Goal: Communication & Community: Participate in discussion

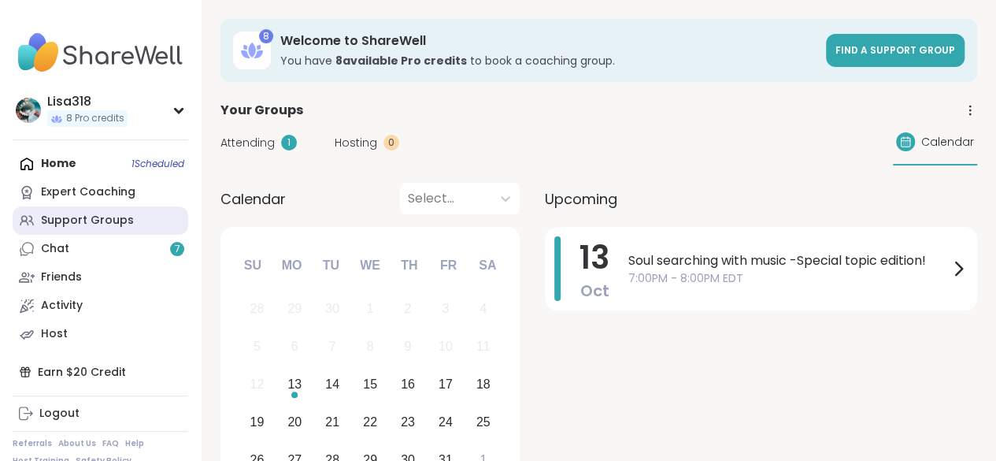
click at [79, 212] on link "Support Groups" at bounding box center [101, 220] width 176 height 28
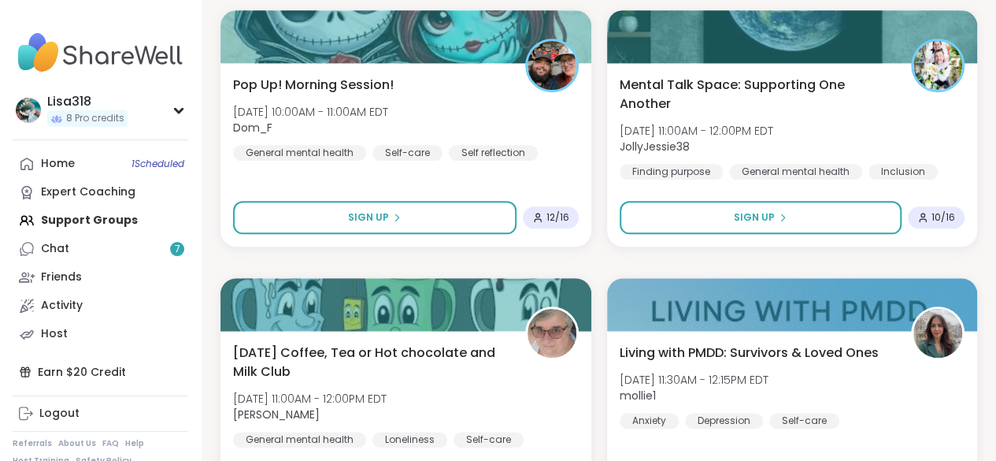
scroll to position [811, 0]
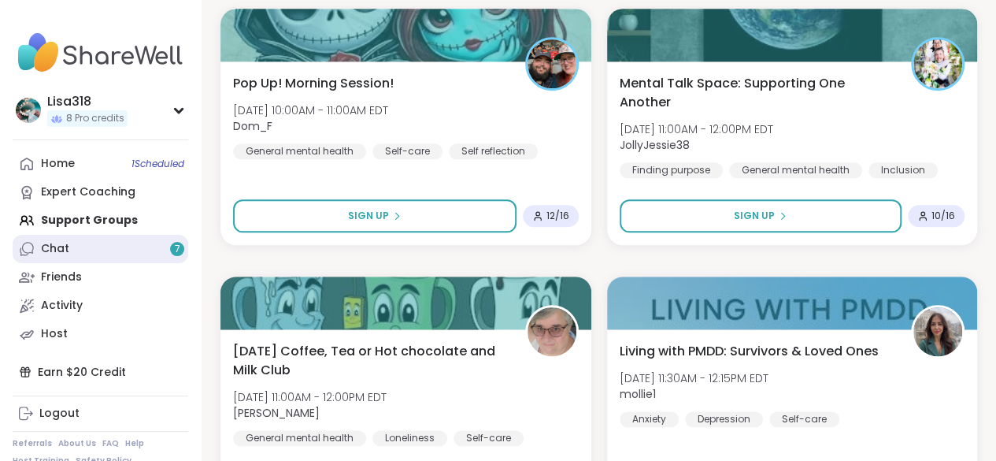
click at [50, 246] on div "Chat 7" at bounding box center [55, 249] width 28 height 16
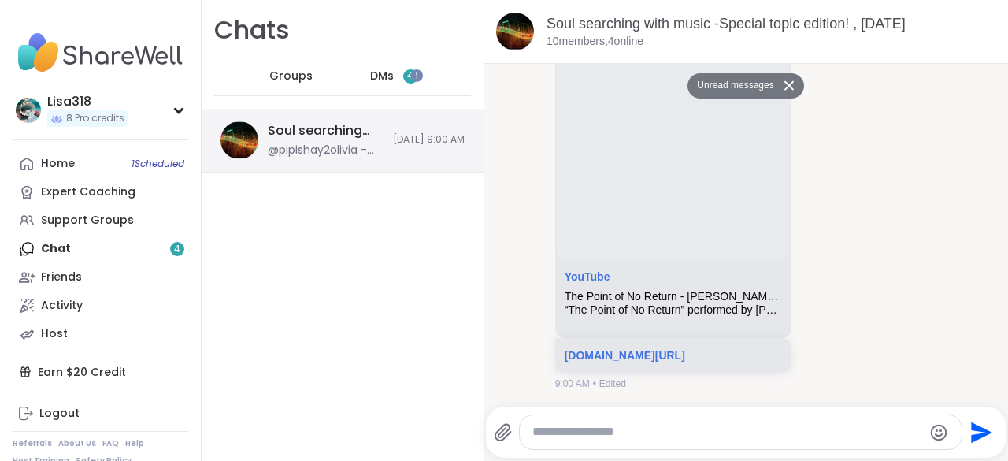
click at [276, 153] on div "@pipishay2olivia - [URL][DOMAIN_NAME]" at bounding box center [326, 151] width 116 height 16
click at [394, 80] on div "DMs 4" at bounding box center [394, 76] width 77 height 38
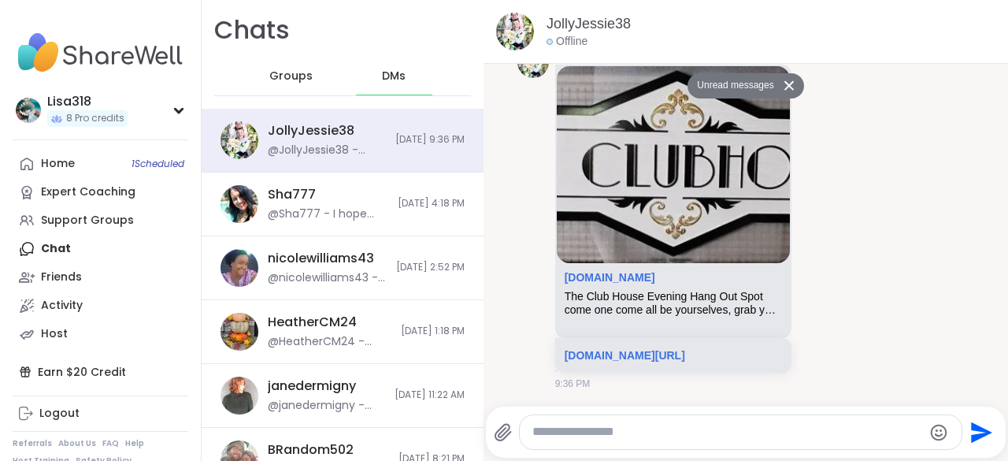
scroll to position [9146, 0]
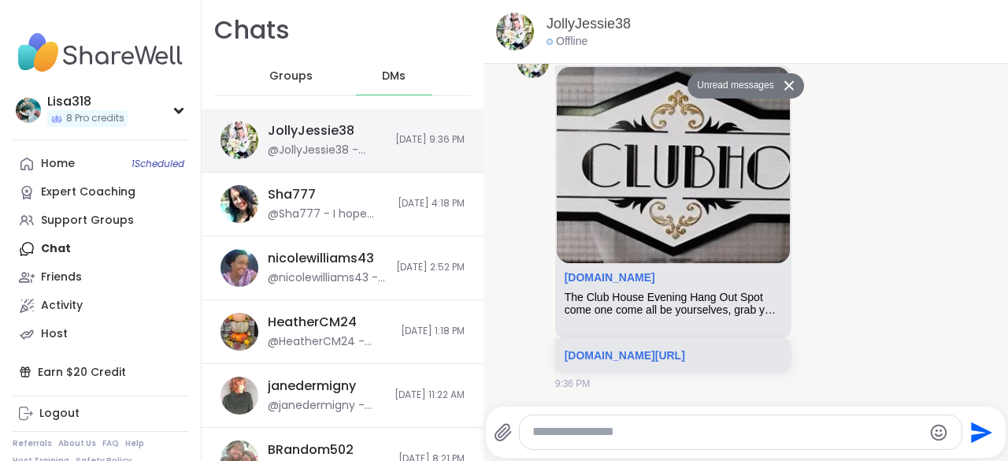
click at [405, 132] on div "JollyJessie38 @JollyJessie38 - [URL][DOMAIN_NAME] [DATE] 9:36 PM" at bounding box center [343, 141] width 282 height 64
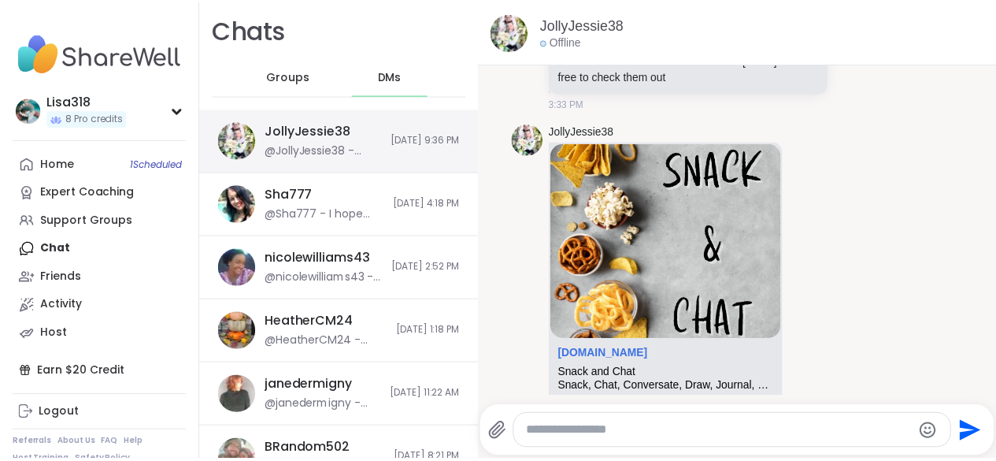
scroll to position [8092, 0]
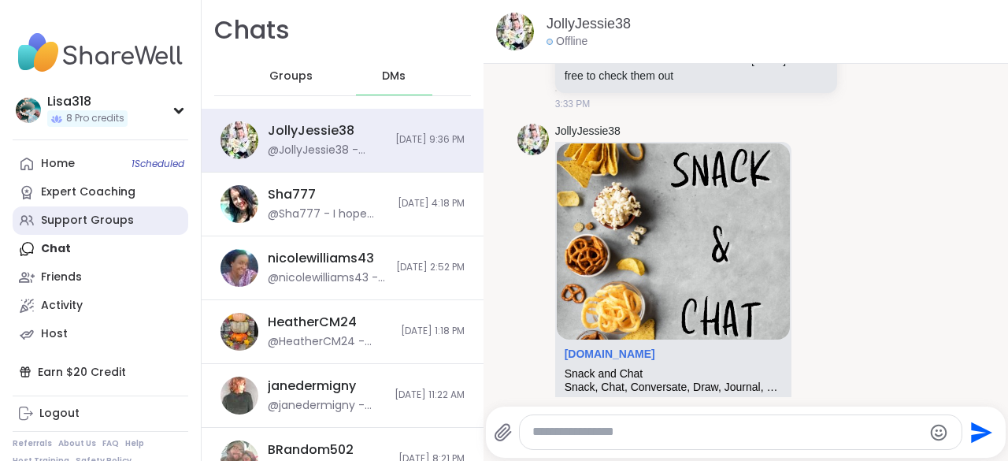
click at [112, 226] on div "Support Groups" at bounding box center [87, 221] width 93 height 16
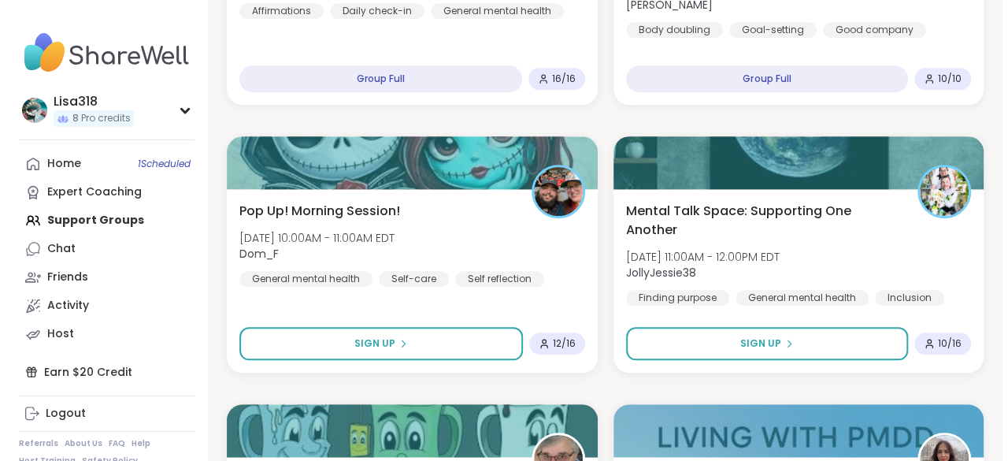
scroll to position [684, 0]
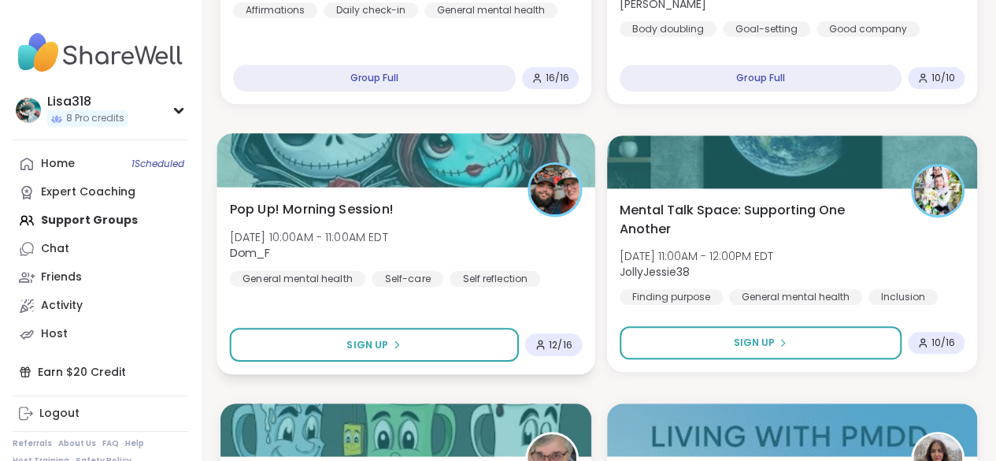
click at [510, 266] on div "Pop Up! Morning Session! [DATE] 10:00AM - 11:00AM EDT Dom_F General mental heal…" at bounding box center [406, 242] width 352 height 87
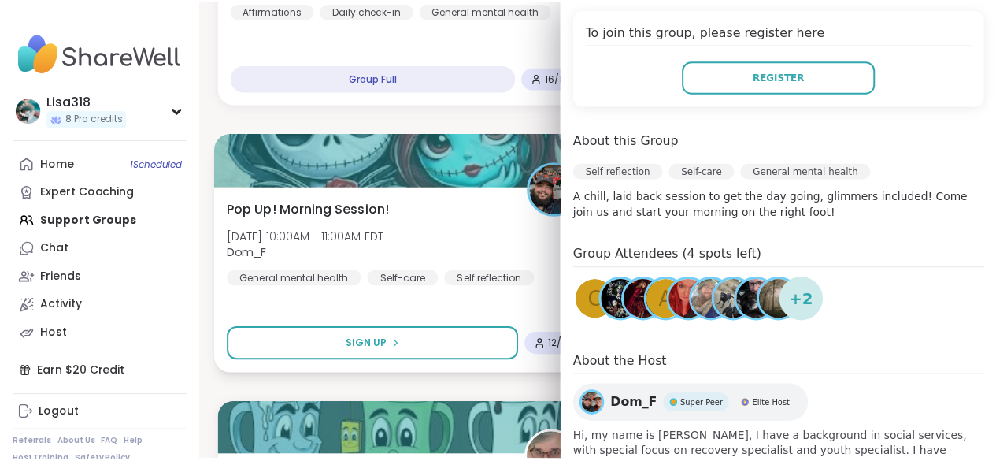
scroll to position [339, 0]
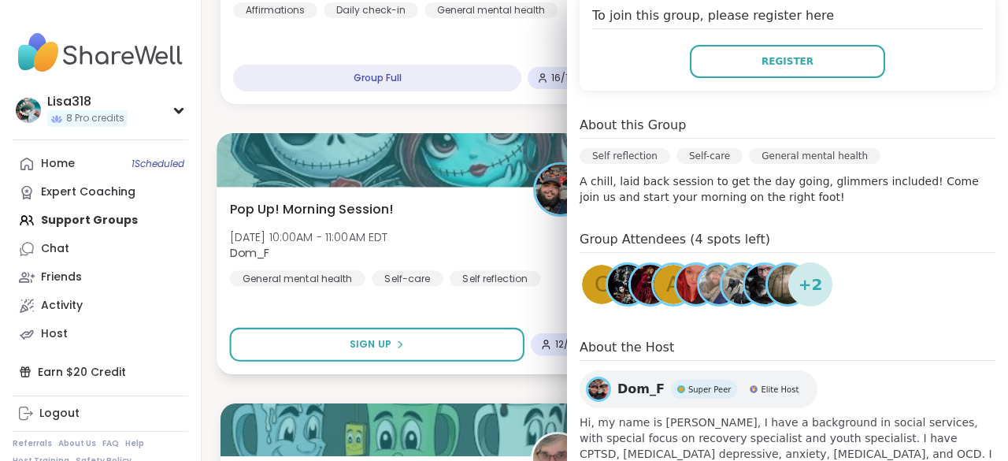
click at [472, 238] on div "Pop Up! Morning Session! [DATE] 10:00AM - 11:00AM EDT Dom_F General mental heal…" at bounding box center [409, 242] width 358 height 87
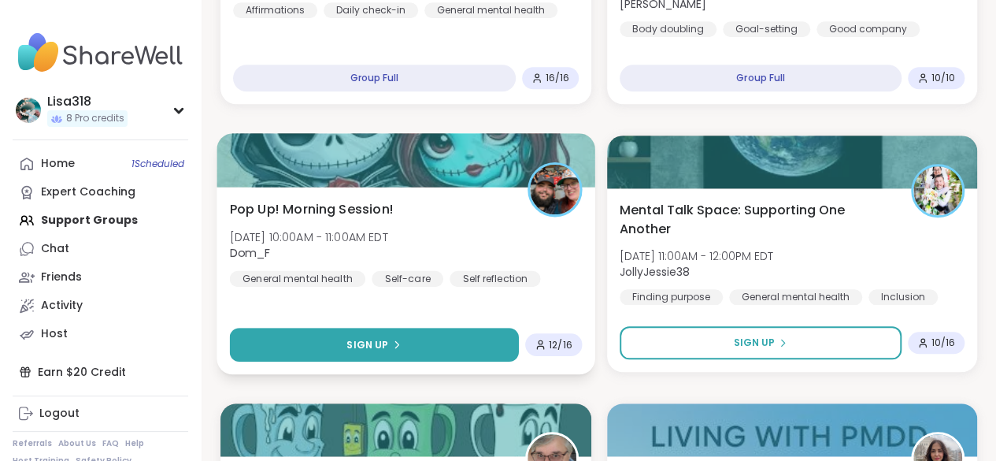
click at [473, 350] on button "Sign Up" at bounding box center [374, 345] width 289 height 34
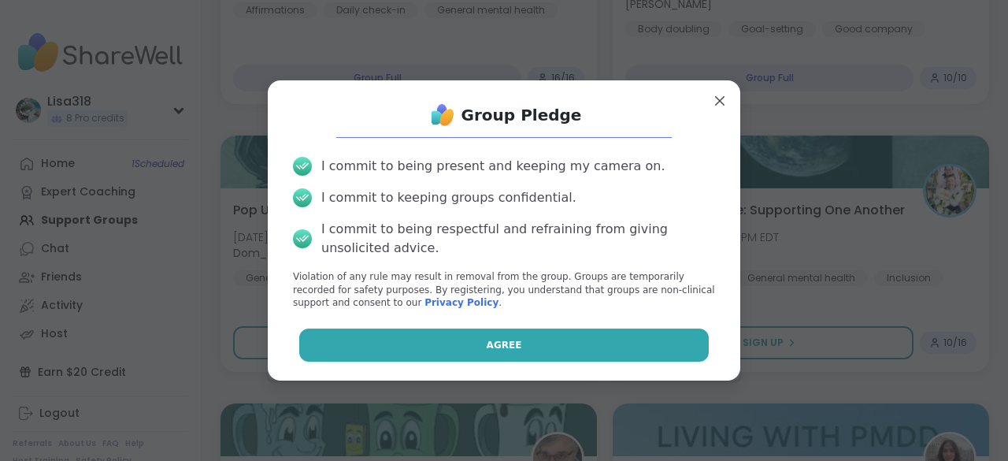
click at [528, 353] on button "Agree" at bounding box center [504, 344] width 410 height 33
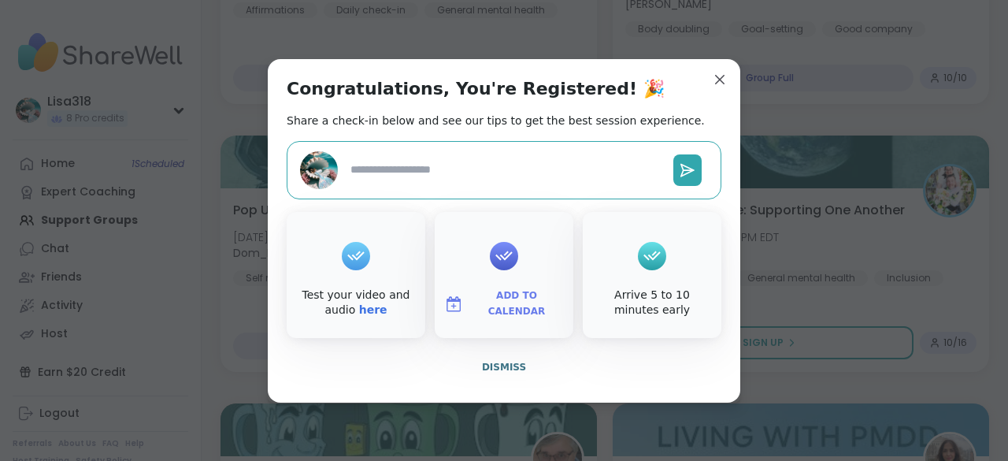
type textarea "*"
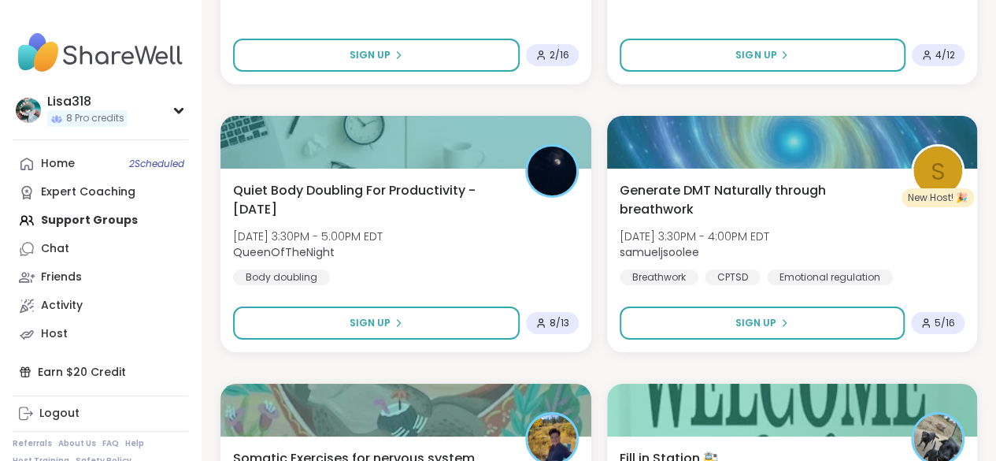
scroll to position [2856, 0]
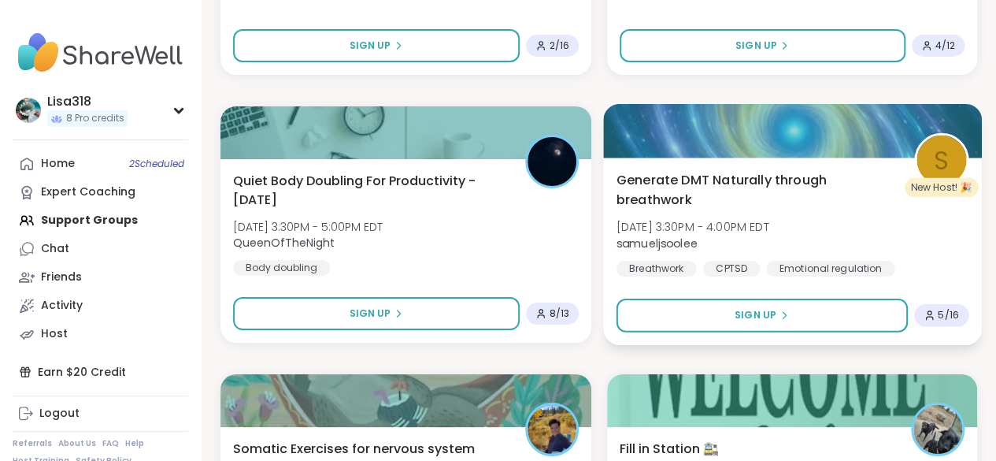
click at [674, 158] on div "Generate DMT Naturally through breathwork [DATE] 3:30PM - 4:00PM EDT samueljsoo…" at bounding box center [792, 251] width 378 height 187
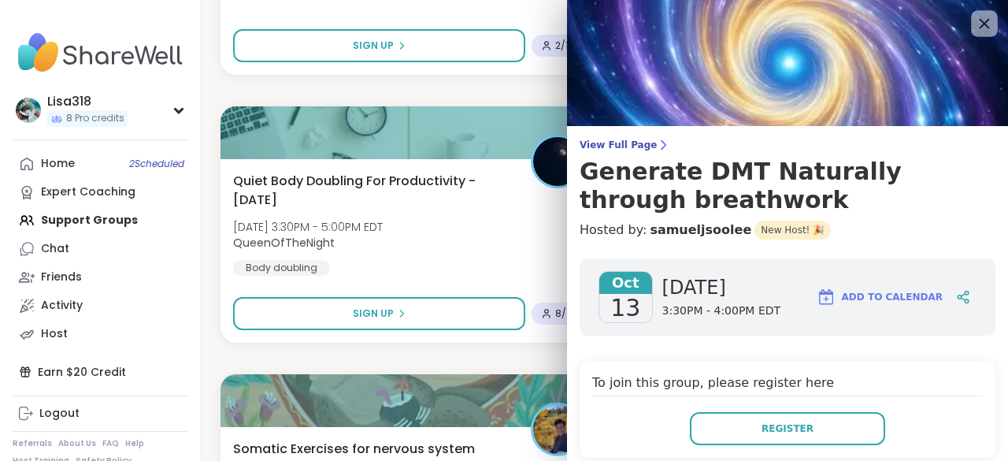
click at [974, 28] on icon at bounding box center [984, 23] width 20 height 20
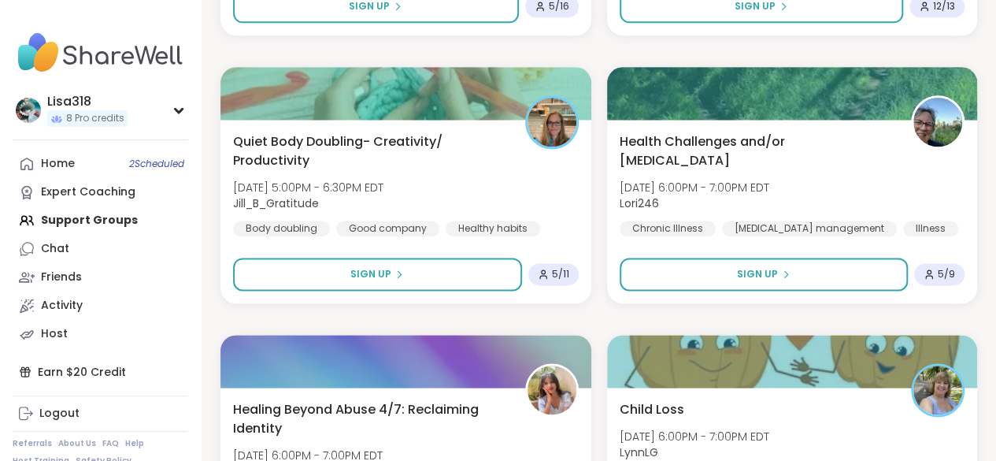
scroll to position [3968, 0]
